Goal: Task Accomplishment & Management: Complete application form

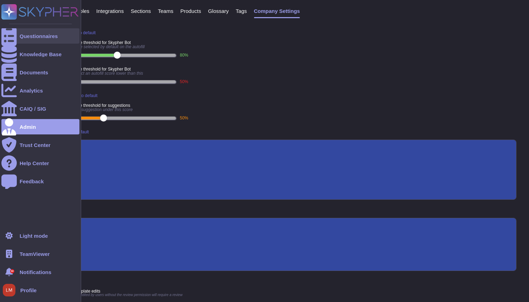
scroll to position [123, 0]
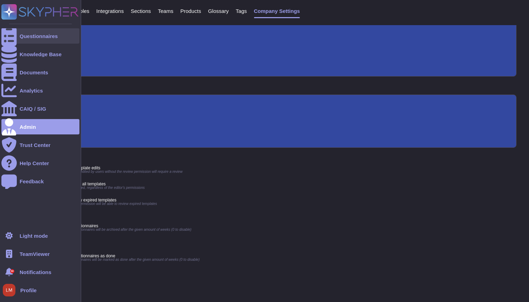
click at [8, 35] on icon at bounding box center [8, 36] width 15 height 21
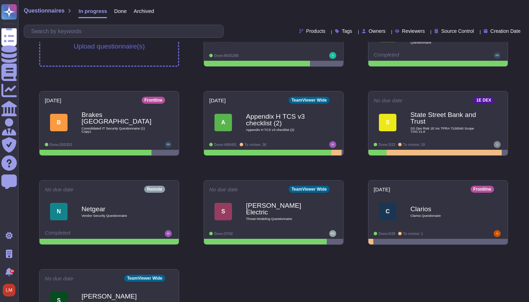
scroll to position [47, 0]
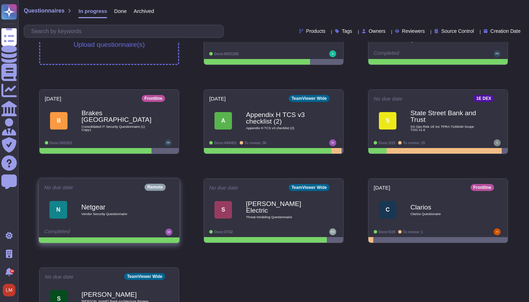
click at [166, 213] on span "N Netgear Vendor Security Questionnaire" at bounding box center [109, 210] width 130 height 28
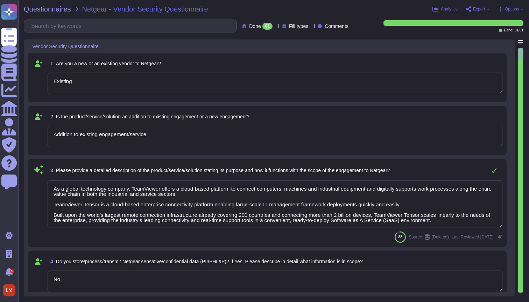
type textarea "Existing"
type textarea "Addition to existing engagement/service."
type textarea "As a global technology company, TeamViewer offers a cloud-based platform to con…"
type textarea "No."
type textarea "TeamViewer is using sub-processors to provide specific capabilities. All the su…"
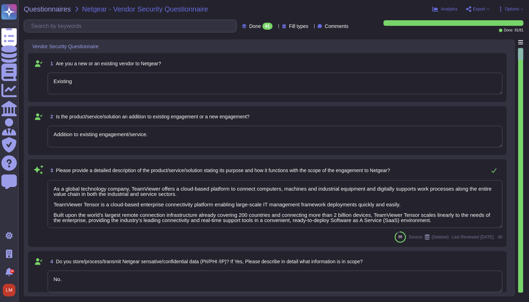
type textarea "TeamViewer is a global organization which offer his services all around the glo…"
click at [133, 16] on div "Questionnaires Netgear - Vendor Security Questionnaire Analytics Export Options…" at bounding box center [273, 151] width 510 height 302
click at [133, 26] on input "text" at bounding box center [132, 26] width 209 height 12
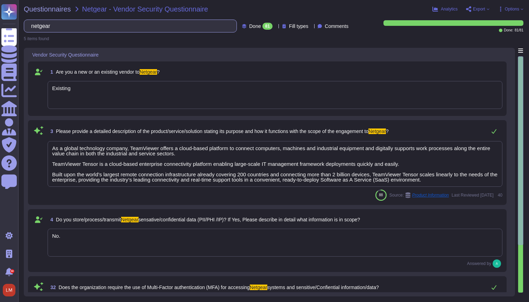
click at [72, 23] on input "netgear" at bounding box center [129, 26] width 202 height 12
type input "netgear"
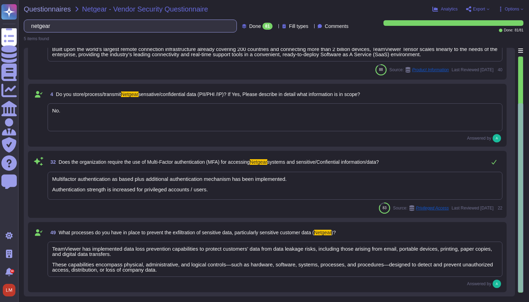
scroll to position [126, 0]
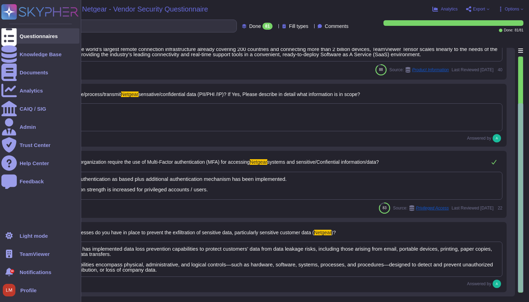
click at [13, 33] on icon at bounding box center [8, 36] width 15 height 21
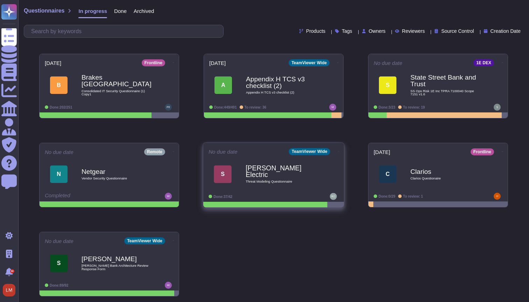
scroll to position [83, 0]
click at [229, 188] on span "S Schnider Electric Threat Modeling Questionnaire" at bounding box center [273, 174] width 130 height 28
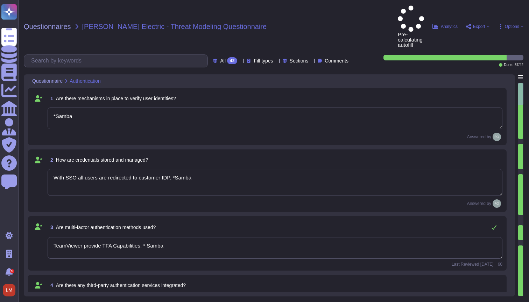
type textarea "*Samba"
type textarea "With SSO all users are redirected to customer IDP. *Samba"
type textarea "TeamViewer provide TFA Capabilities. * Samba"
type textarea "*Samba"
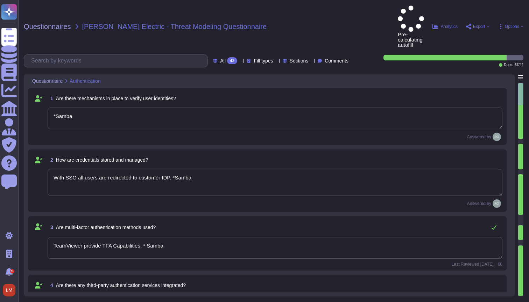
type textarea "*Samba"
type textarea "TeamViewer uses role-based security architecture. Security principles are embed…"
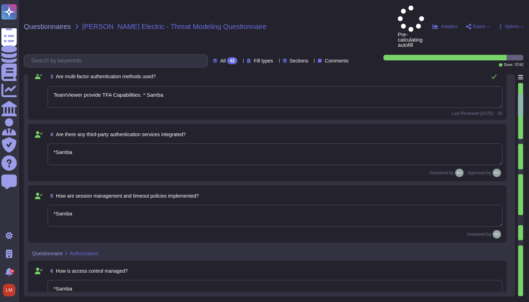
type textarea "*Samba"
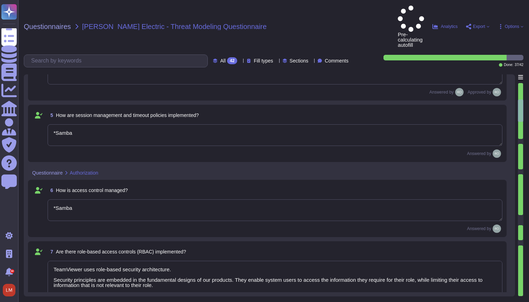
type textarea "TeamViewer uses role-based security architecture and requires users of the syst…"
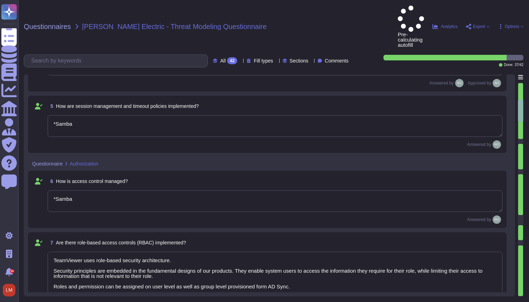
scroll to position [311, 0]
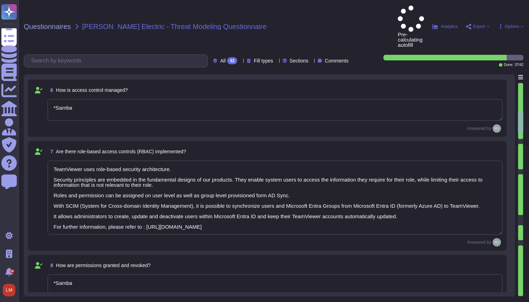
type textarea "*Samba"
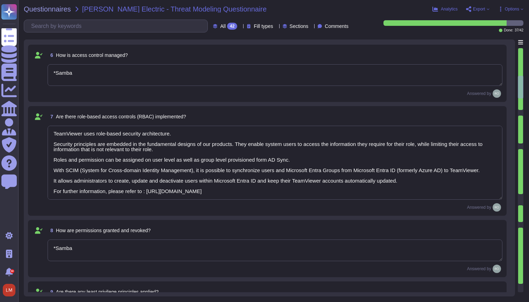
type textarea "TeamViewer Use encryption technologies to protect customer data both at rest an…"
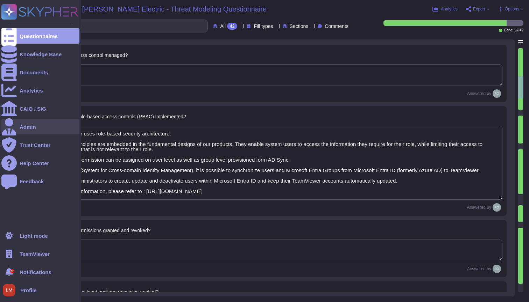
click at [34, 130] on div "Admin" at bounding box center [40, 126] width 78 height 15
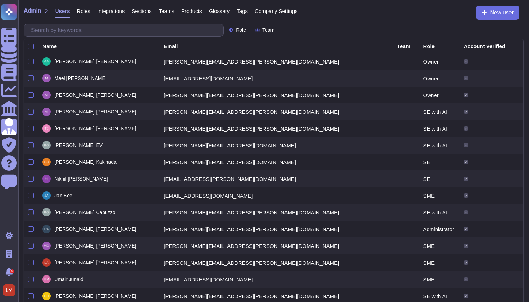
click at [271, 12] on span "Company Settings" at bounding box center [276, 10] width 43 height 5
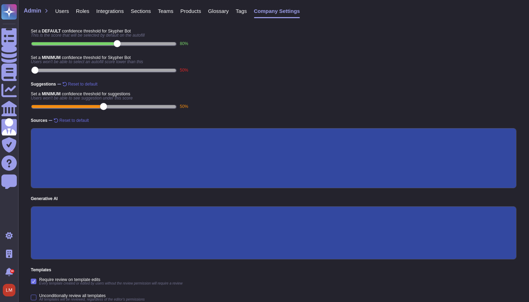
scroll to position [14, 0]
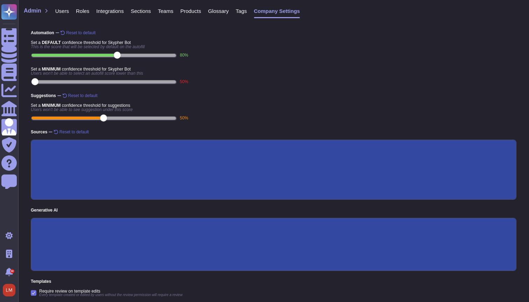
type input "50"
click at [324, 1] on div "Admin Users Roles Integrations Sections Teams Products Glossary Tags Company Se…" at bounding box center [273, 12] width 510 height 25
